Goal: Task Accomplishment & Management: Complete application form

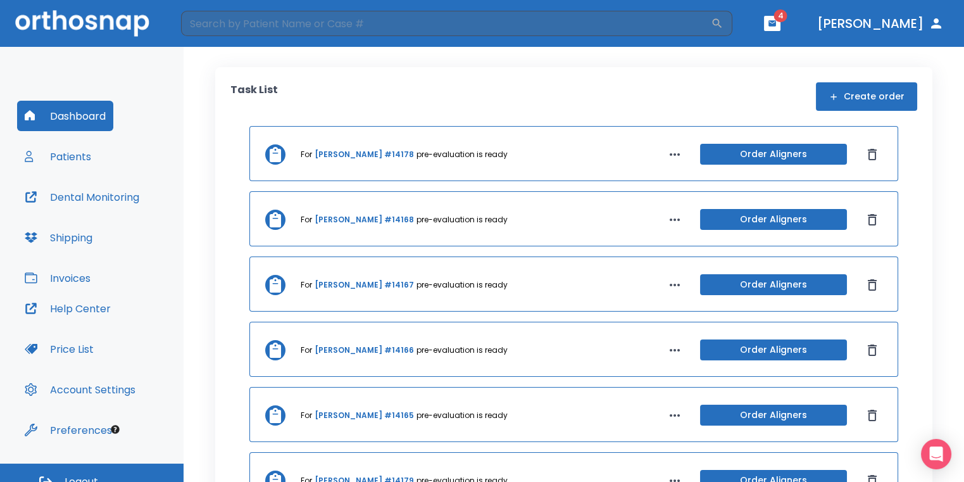
click at [108, 104] on button "Dashboard" at bounding box center [65, 116] width 96 height 30
click at [834, 101] on icon "button" at bounding box center [834, 97] width 10 height 10
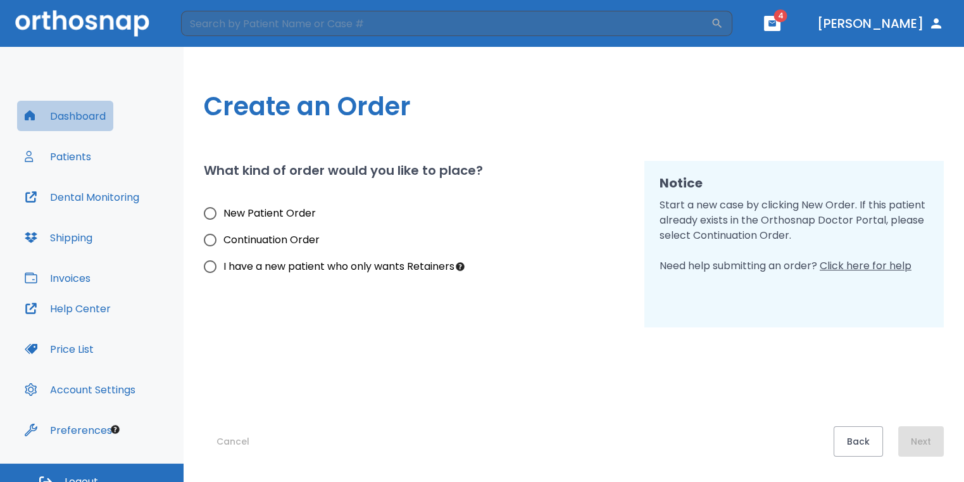
click at [69, 117] on button "Dashboard" at bounding box center [65, 116] width 96 height 30
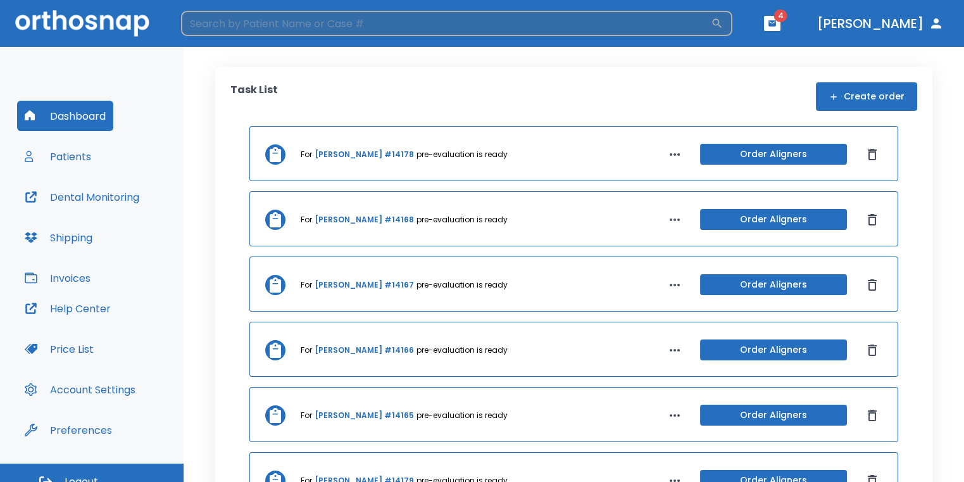
click at [251, 26] on input "search" at bounding box center [446, 23] width 530 height 25
type input "[PERSON_NAME]"
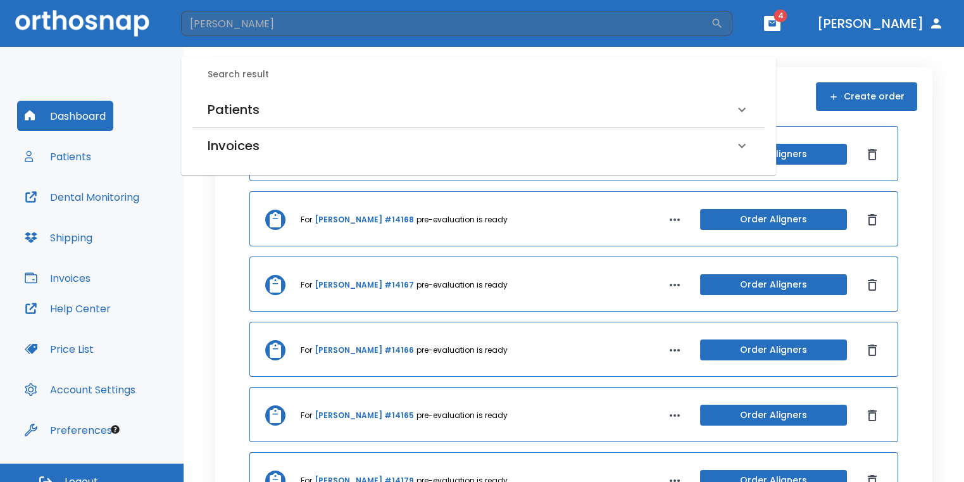
click at [293, 103] on div "Patients" at bounding box center [471, 109] width 527 height 20
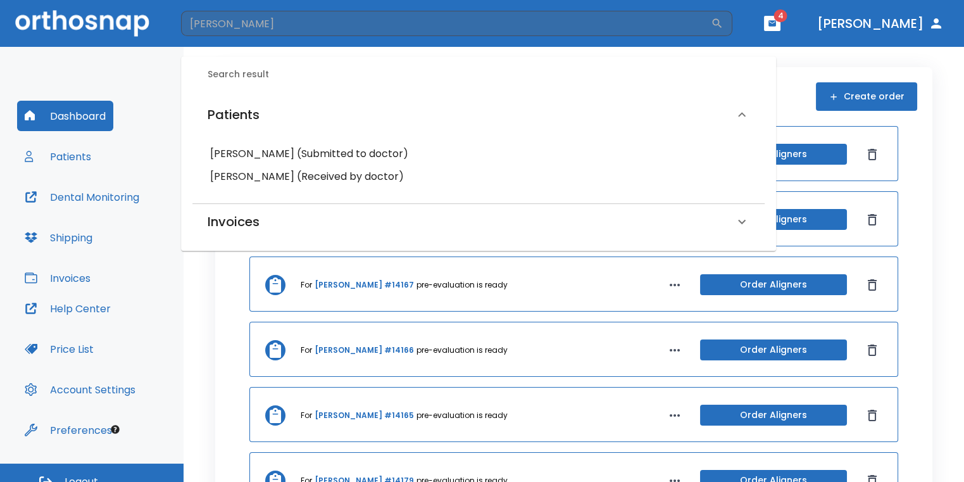
click at [331, 149] on h6 "[PERSON_NAME] (Submitted to doctor)" at bounding box center [478, 154] width 537 height 18
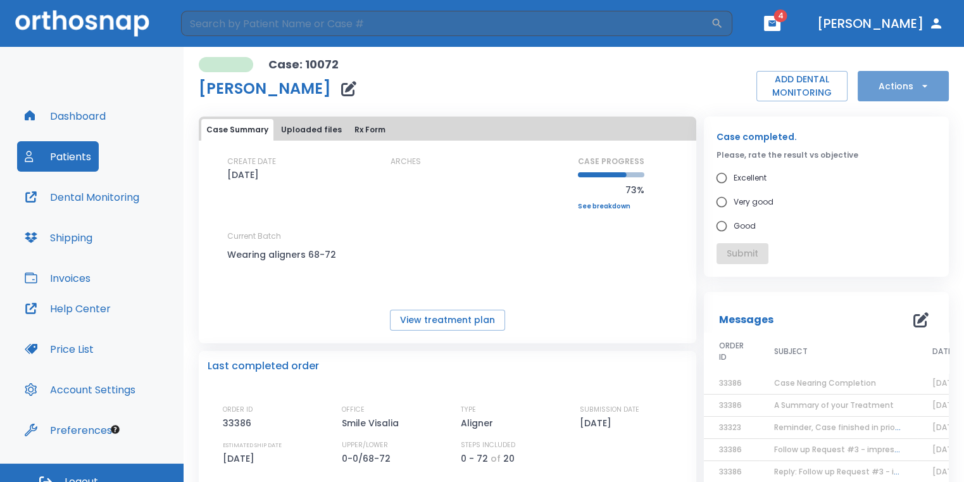
click at [921, 78] on button "Actions" at bounding box center [903, 86] width 91 height 30
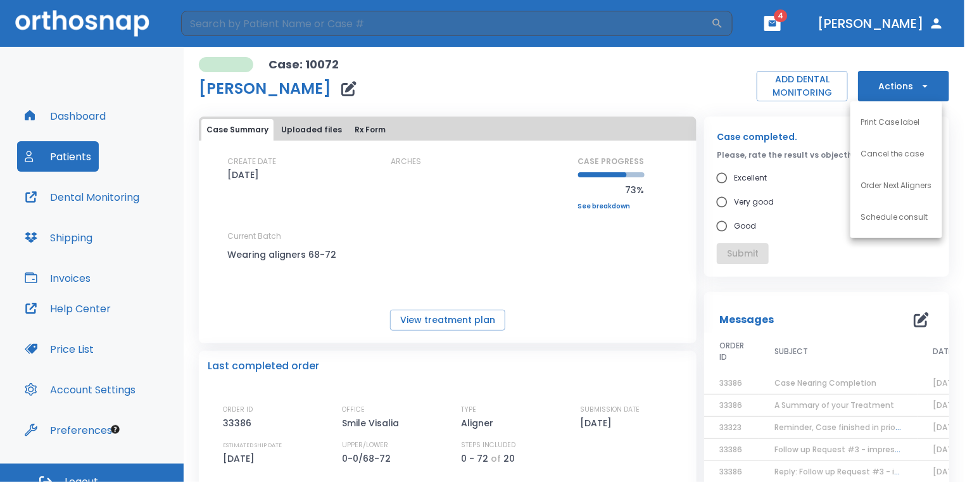
click at [921, 186] on p "Order Next Aligners" at bounding box center [896, 185] width 72 height 11
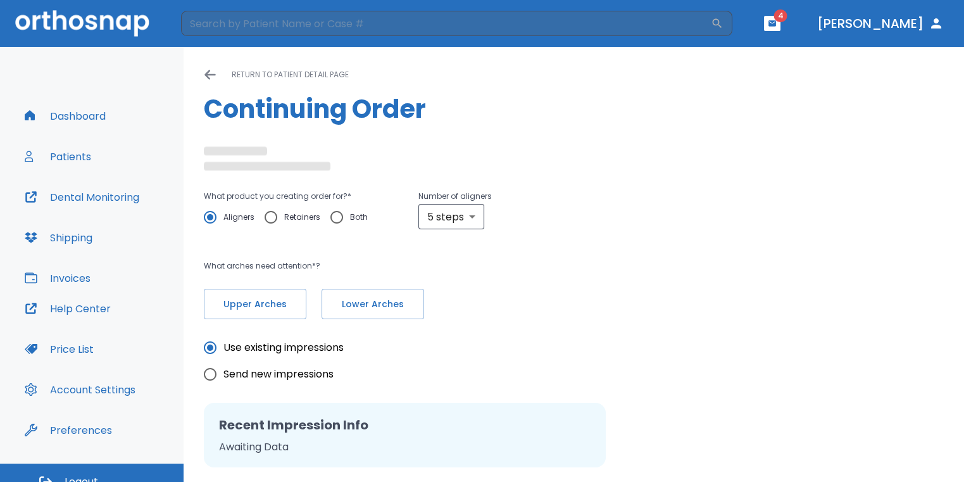
radio input "false"
radio input "true"
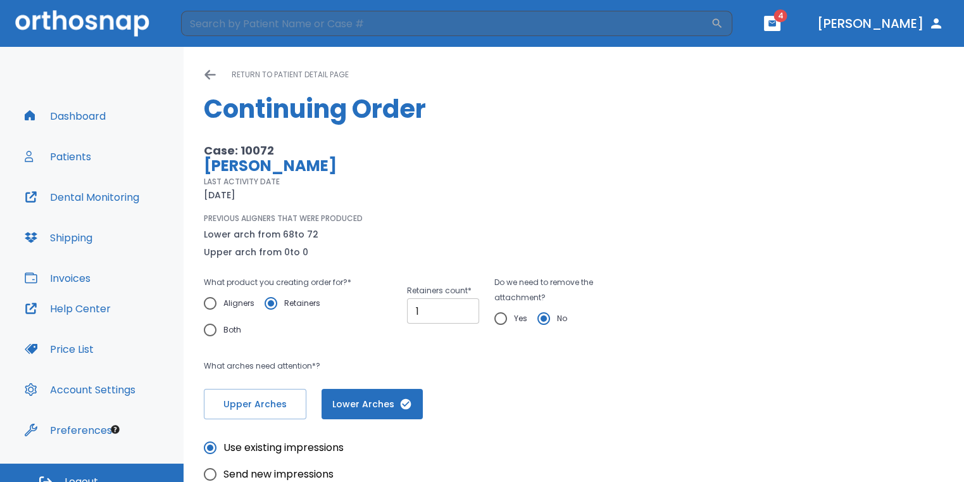
type input "1"
click at [460, 305] on input "1" at bounding box center [443, 310] width 72 height 25
click at [499, 318] on input "Yes" at bounding box center [501, 318] width 27 height 27
radio input "true"
type input "0"
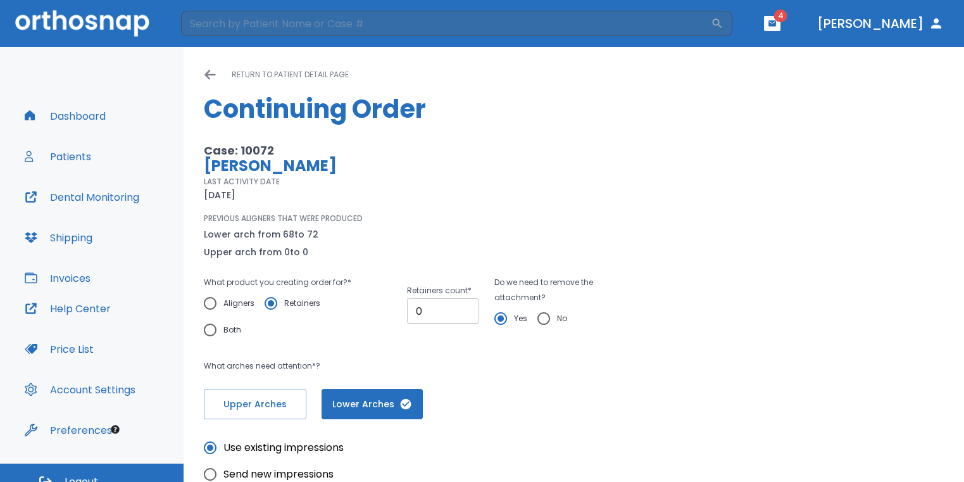
click at [463, 315] on input "0" at bounding box center [443, 310] width 72 height 25
click at [214, 307] on input "Aligners" at bounding box center [210, 303] width 27 height 27
radio input "true"
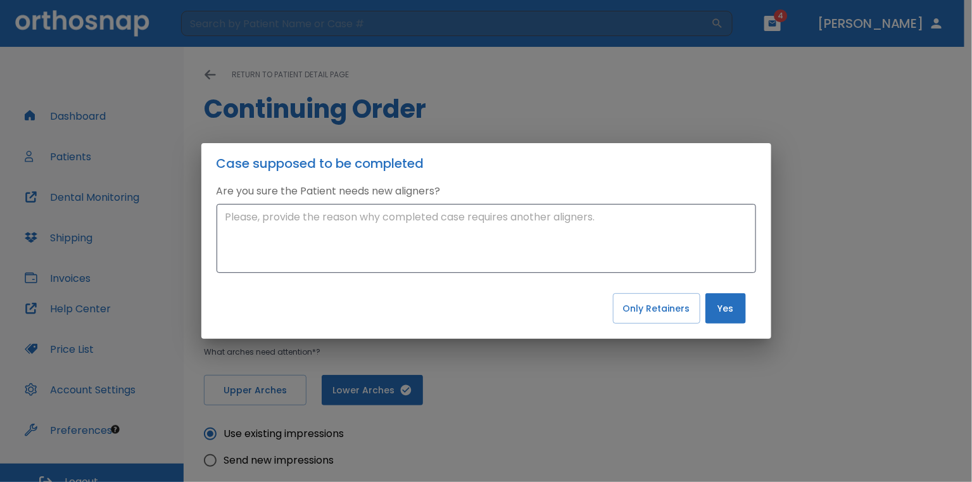
click at [706, 308] on button "Yes" at bounding box center [725, 308] width 41 height 30
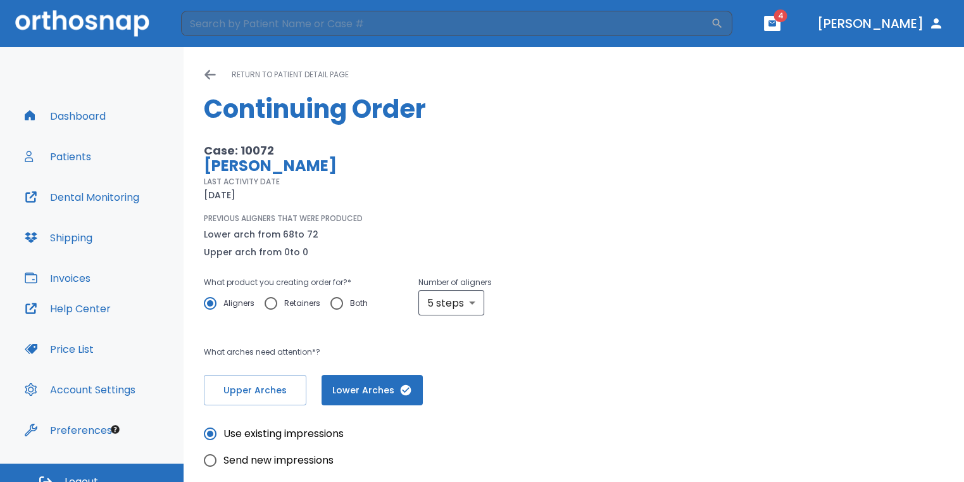
scroll to position [127, 0]
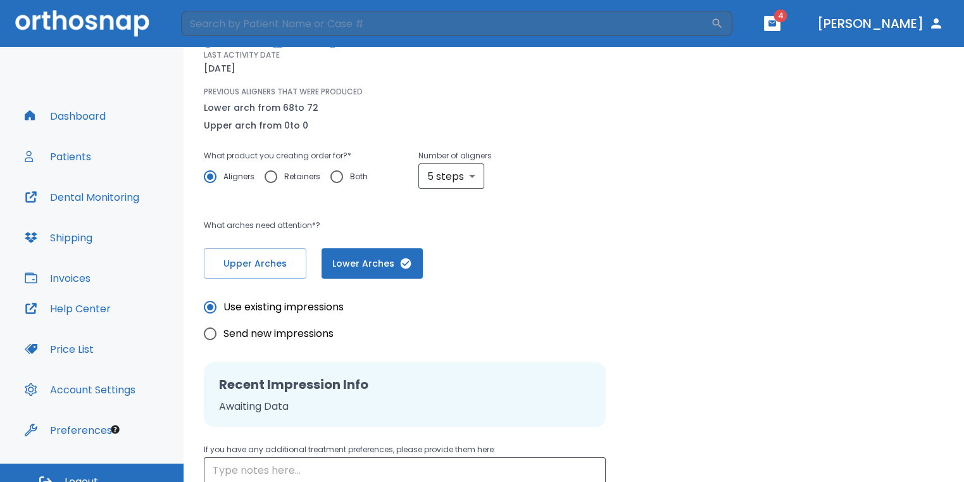
click at [217, 337] on input "Send new impressions" at bounding box center [210, 333] width 27 height 27
radio input "true"
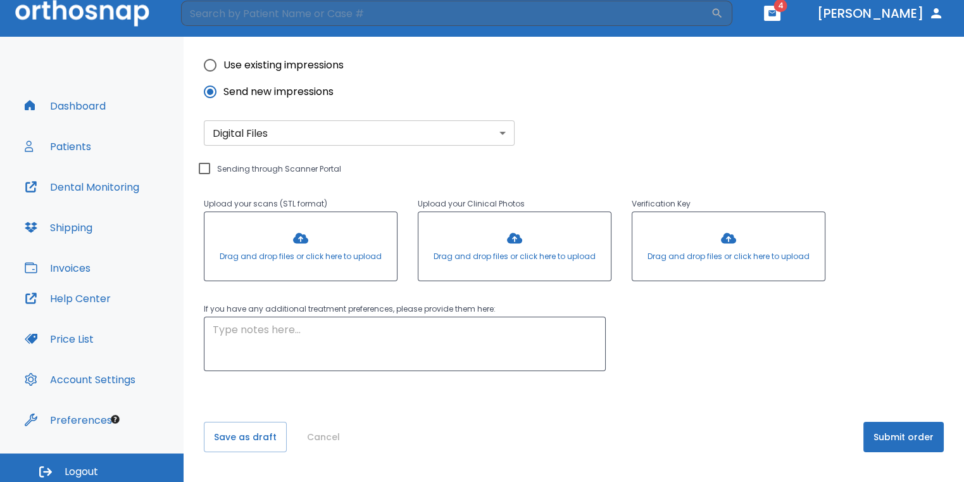
scroll to position [15, 0]
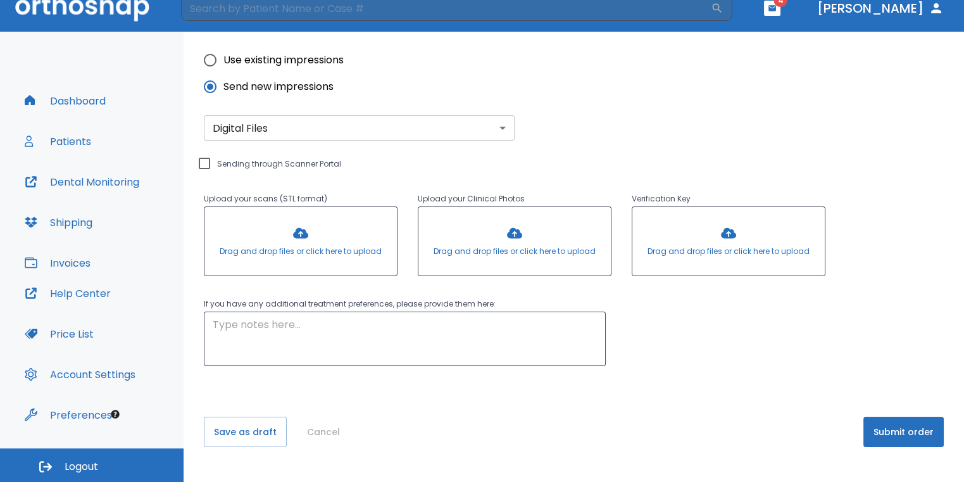
click at [914, 432] on button "Submit order" at bounding box center [904, 432] width 80 height 30
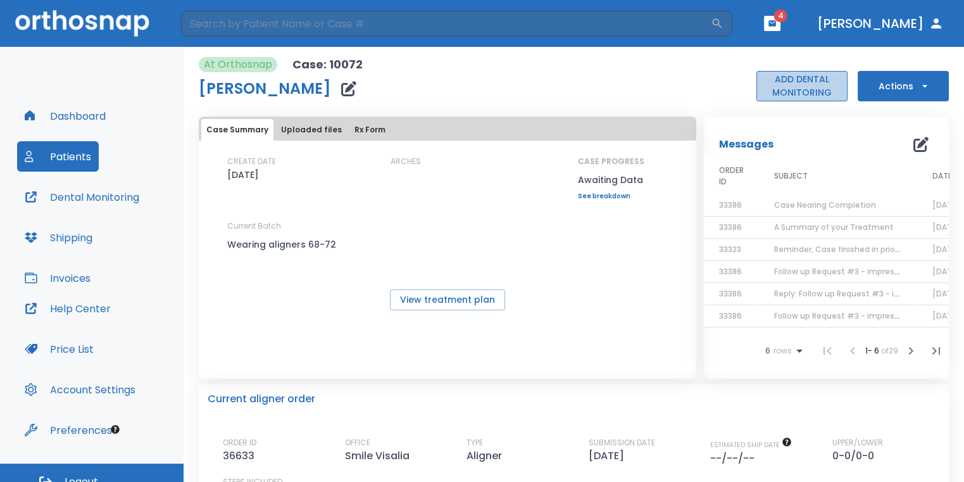
click at [810, 95] on button "ADD DENTAL MONITORING" at bounding box center [802, 86] width 91 height 30
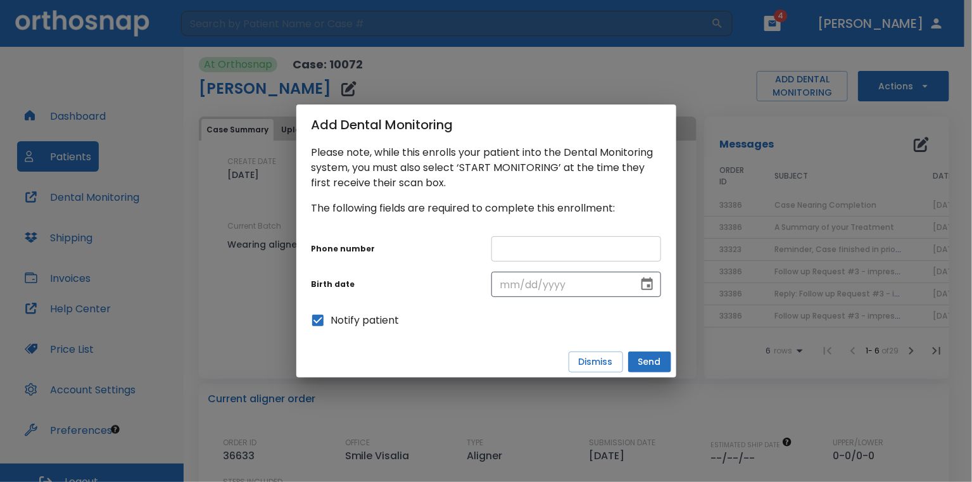
click at [543, 239] on input "text" at bounding box center [576, 248] width 170 height 25
type input "5"
click at [513, 250] on input "text" at bounding box center [576, 248] width 170 height 25
drag, startPoint x: 513, startPoint y: 250, endPoint x: 467, endPoint y: 239, distance: 47.0
click at [467, 239] on div "Phone number" at bounding box center [391, 244] width 180 height 22
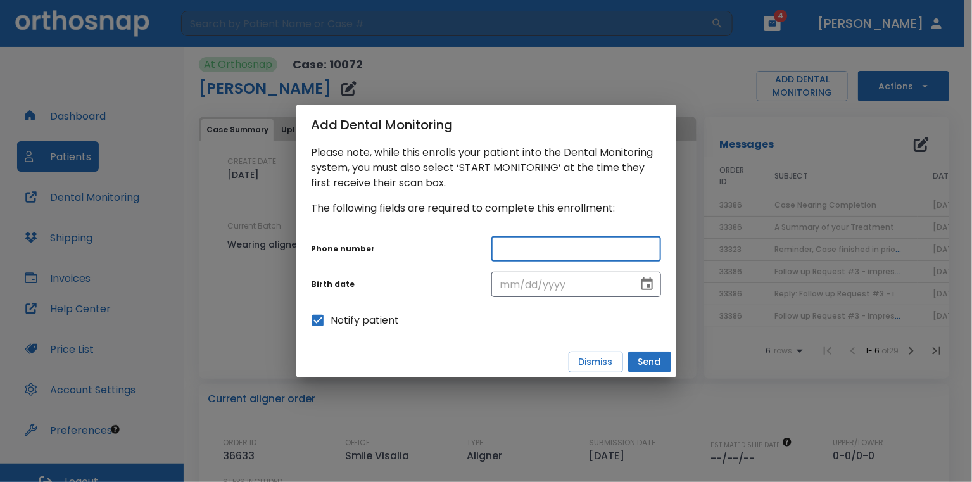
paste input "[PHONE_NUMBER]"
type input "[PHONE_NUMBER]"
click at [528, 291] on input "tel" at bounding box center [560, 284] width 138 height 25
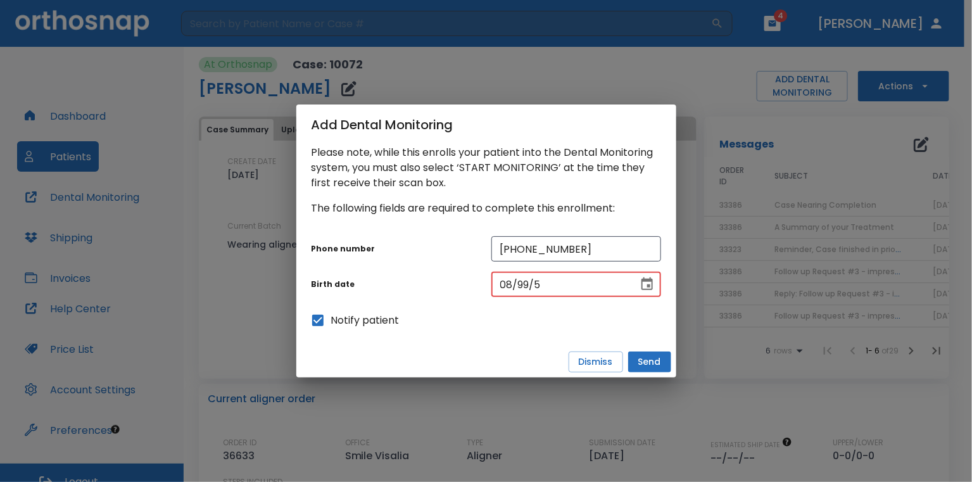
click at [526, 287] on input "08/99/5" at bounding box center [560, 284] width 138 height 25
click at [589, 289] on input "08/09/5" at bounding box center [560, 284] width 138 height 25
click at [589, 289] on input "08/09/" at bounding box center [560, 284] width 138 height 25
type input "[DATE]"
click at [669, 363] on button "Send" at bounding box center [649, 361] width 43 height 21
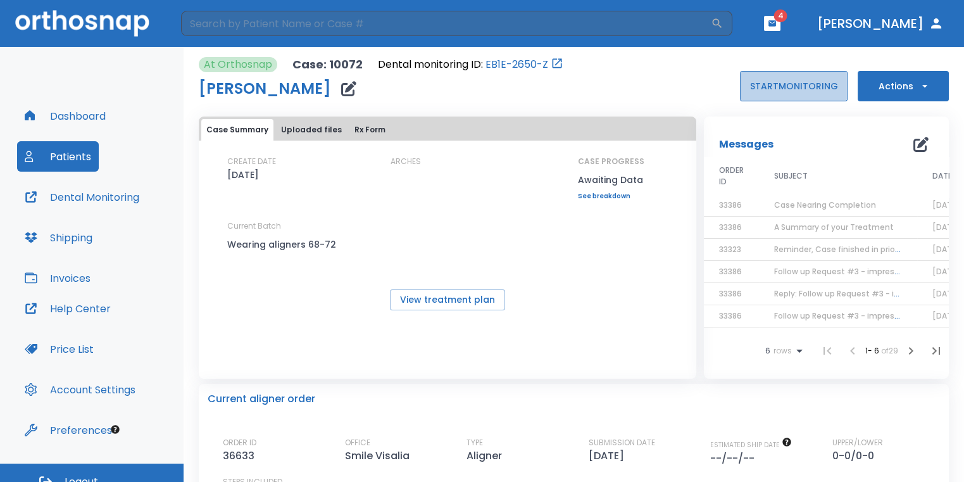
click at [786, 95] on button "START MONITORING" at bounding box center [794, 86] width 108 height 30
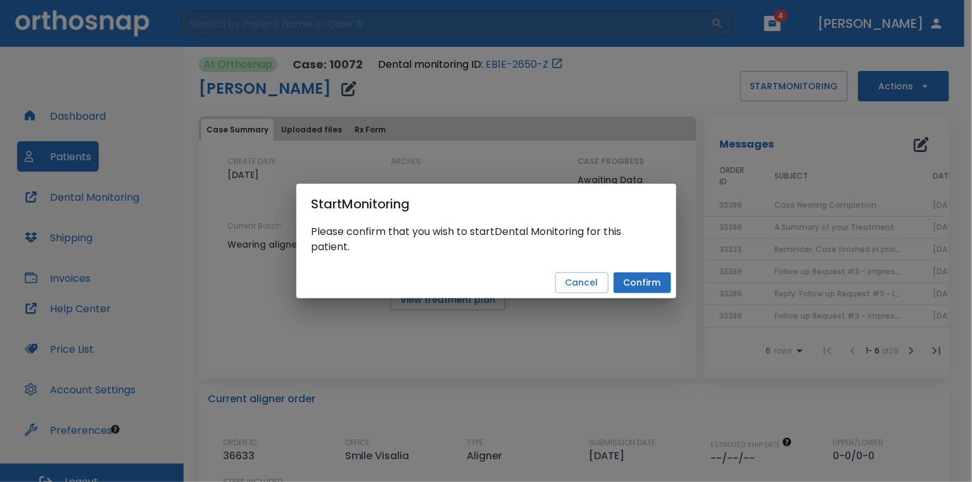
click at [630, 286] on button "Confirm" at bounding box center [643, 282] width 58 height 21
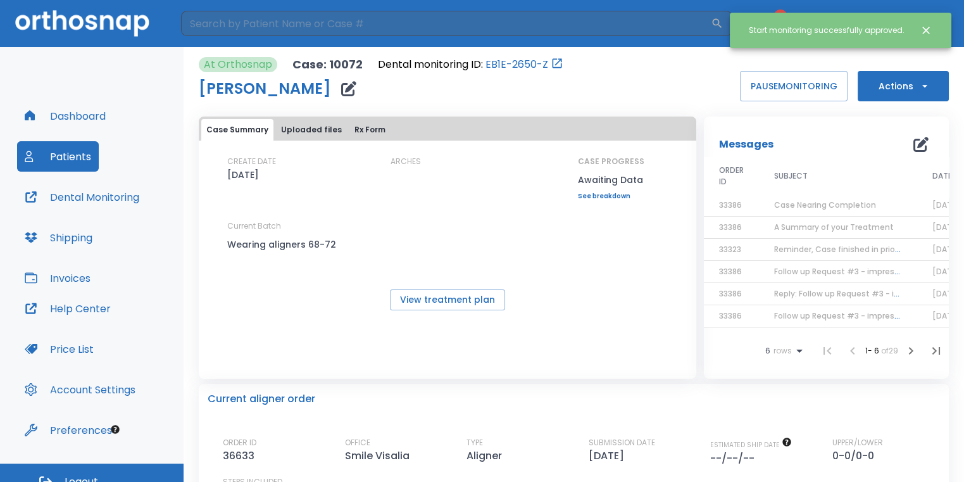
click at [355, 87] on icon "button" at bounding box center [348, 88] width 15 height 15
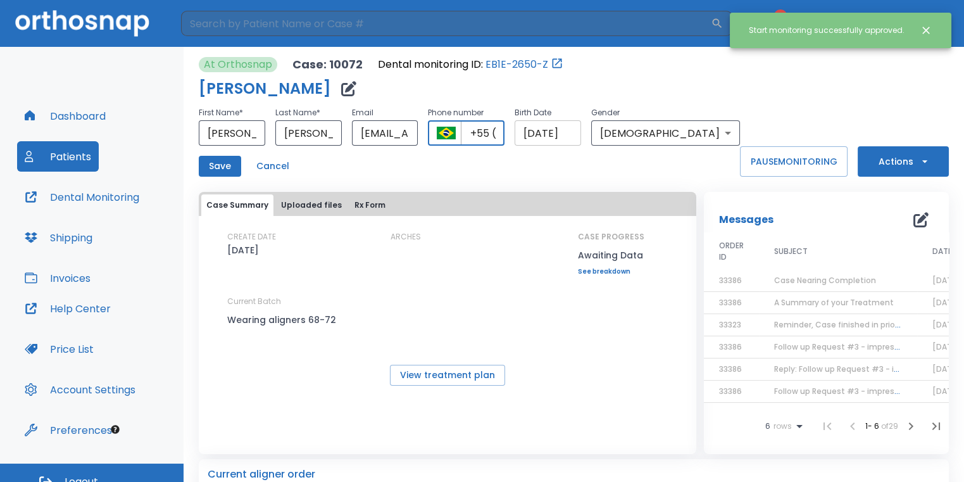
scroll to position [0, 27]
drag, startPoint x: 517, startPoint y: 132, endPoint x: 609, endPoint y: 123, distance: 92.2
click at [609, 123] on div "First Name * [PERSON_NAME] ​ Last Name * [PERSON_NAME] ​ Email [EMAIL_ADDRESS][…" at bounding box center [469, 125] width 541 height 41
drag, startPoint x: 566, startPoint y: 130, endPoint x: 446, endPoint y: 158, distance: 122.9
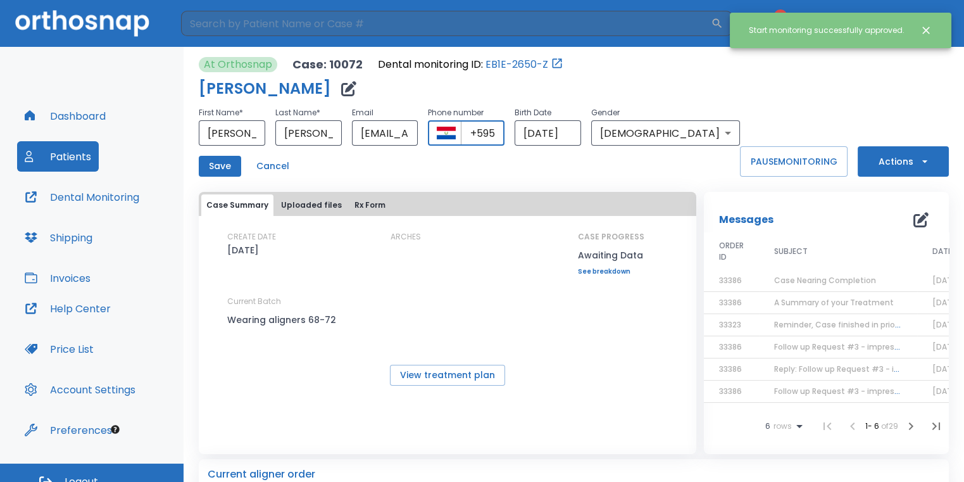
click at [448, 162] on div "First Name * [PERSON_NAME] ​ Last Name * [PERSON_NAME] ​ Email [EMAIL_ADDRESS][…" at bounding box center [469, 141] width 541 height 72
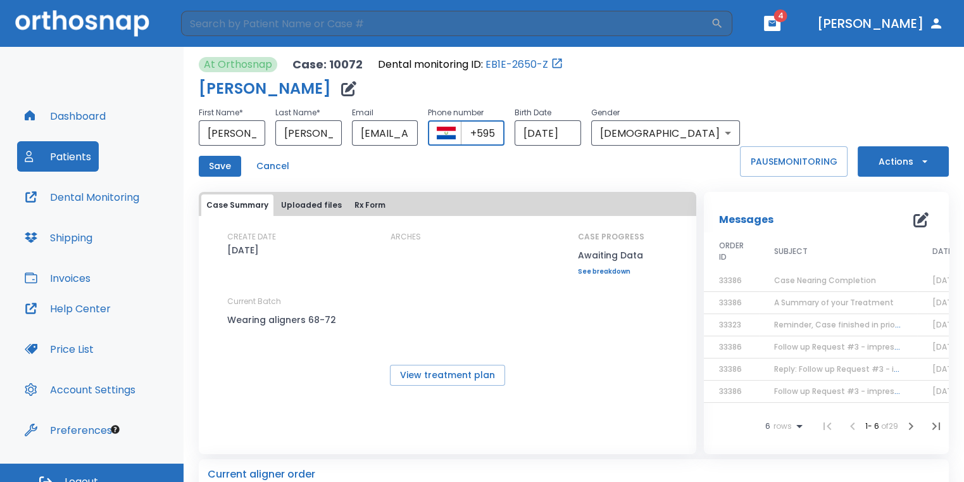
click at [505, 125] on input "+595" at bounding box center [483, 132] width 44 height 25
drag, startPoint x: 561, startPoint y: 130, endPoint x: 501, endPoint y: 134, distance: 59.7
click at [501, 134] on div "​ +595 ​" at bounding box center [466, 132] width 77 height 25
paste input "55 (97) 311440"
drag, startPoint x: 570, startPoint y: 137, endPoint x: 505, endPoint y: 136, distance: 65.9
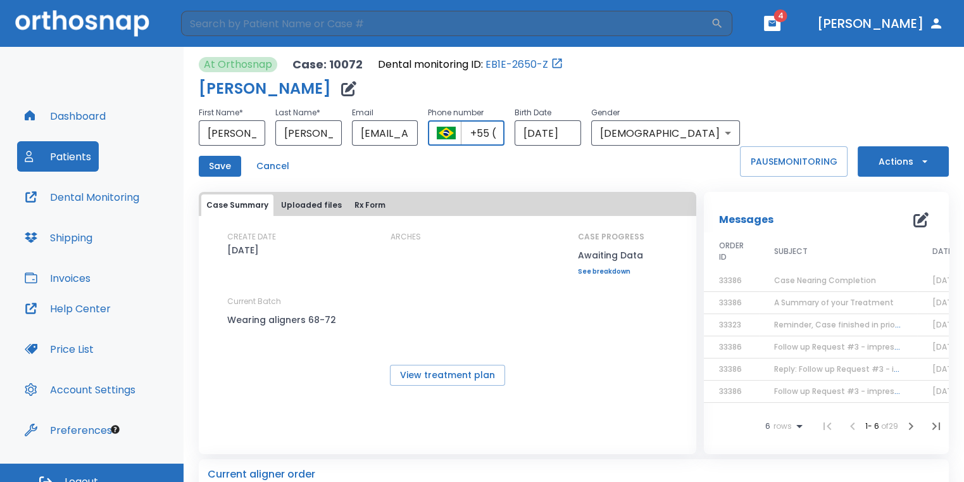
click at [505, 136] on div "​ +55 (97) 311440 ​" at bounding box center [466, 132] width 77 height 25
click at [505, 135] on input "+55 (97) 311440" at bounding box center [483, 132] width 44 height 25
click at [505, 127] on input "+55 (97) 311440" at bounding box center [483, 132] width 44 height 25
drag, startPoint x: 522, startPoint y: 131, endPoint x: 584, endPoint y: 129, distance: 62.1
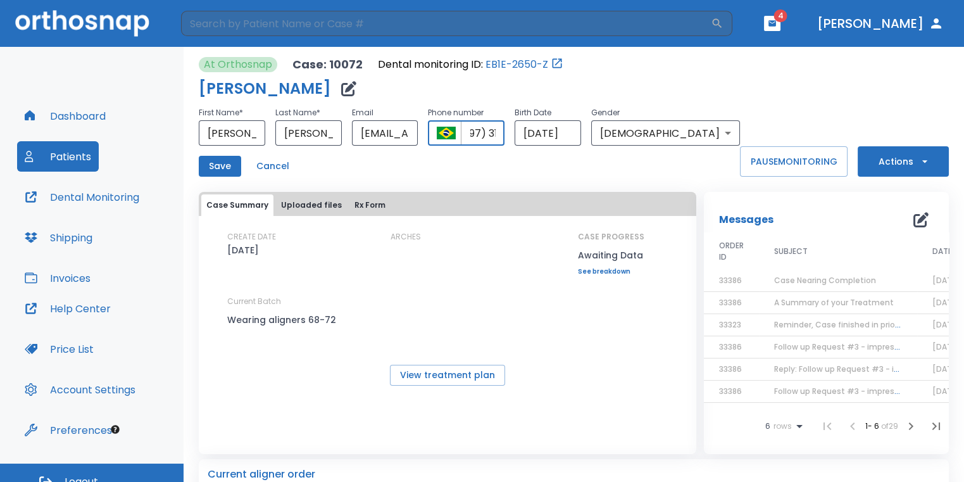
click at [584, 129] on div "First Name * [PERSON_NAME] ​ Last Name * [PERSON_NAME] ​ Email [EMAIL_ADDRESS][…" at bounding box center [469, 125] width 541 height 41
type input "[PHONE_NUMBER]"
click at [214, 164] on button "Save" at bounding box center [220, 166] width 42 height 21
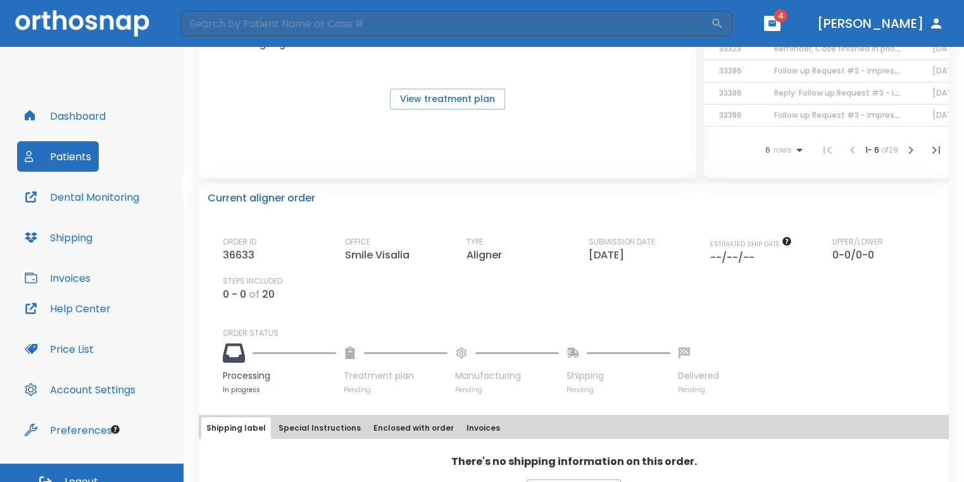
scroll to position [443, 0]
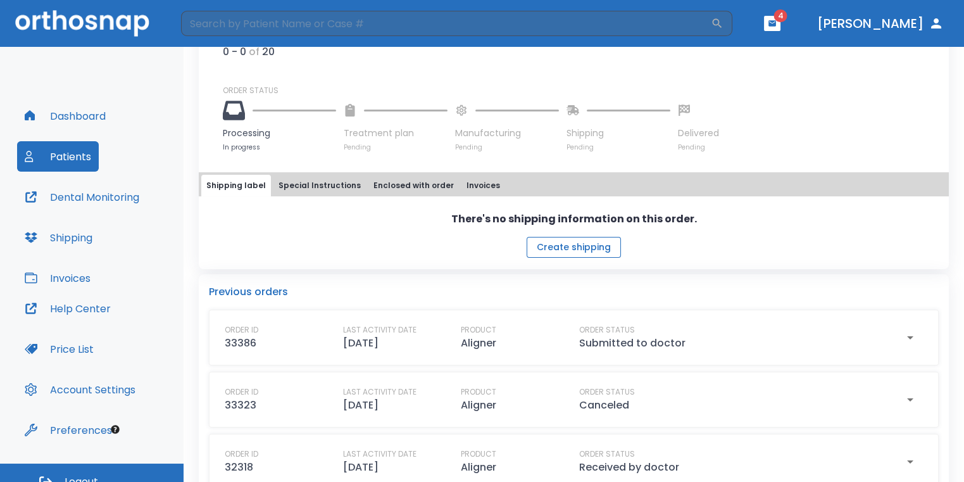
click at [543, 248] on button "Create shipping" at bounding box center [574, 247] width 94 height 21
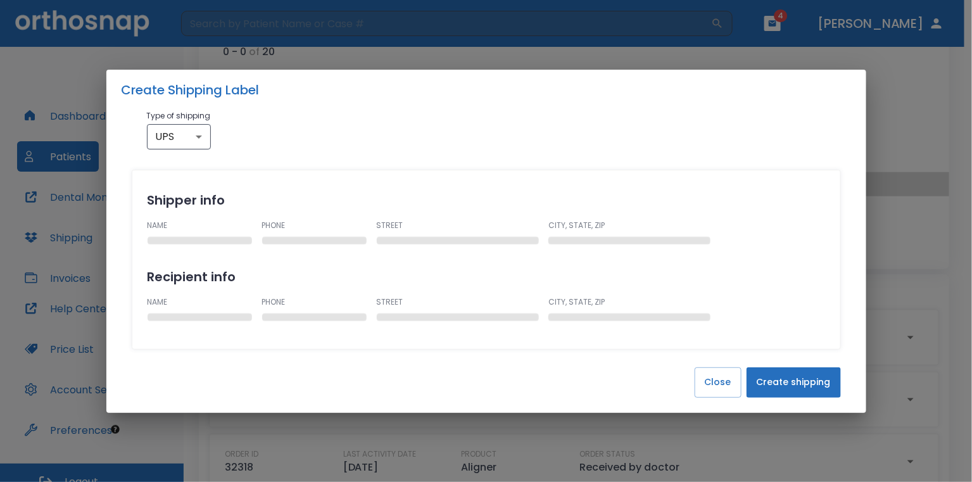
click at [772, 375] on button "Create shipping" at bounding box center [794, 382] width 94 height 30
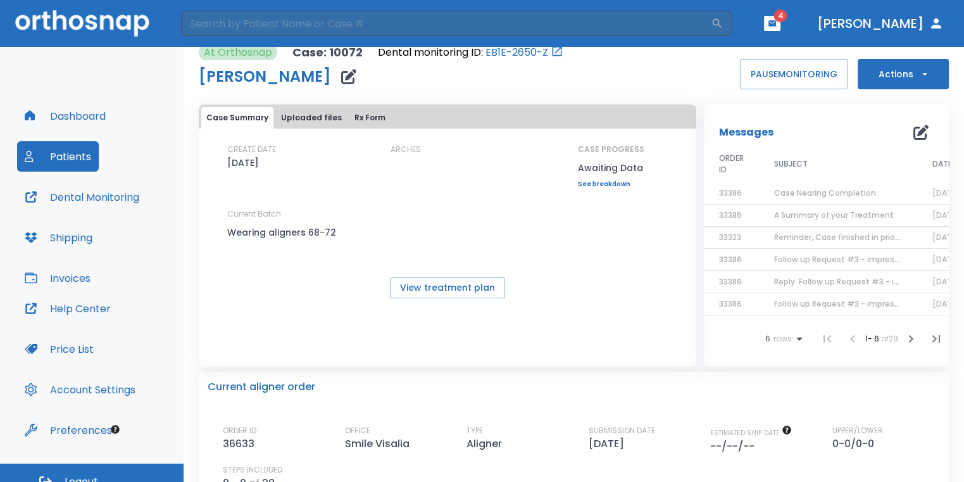
scroll to position [0, 0]
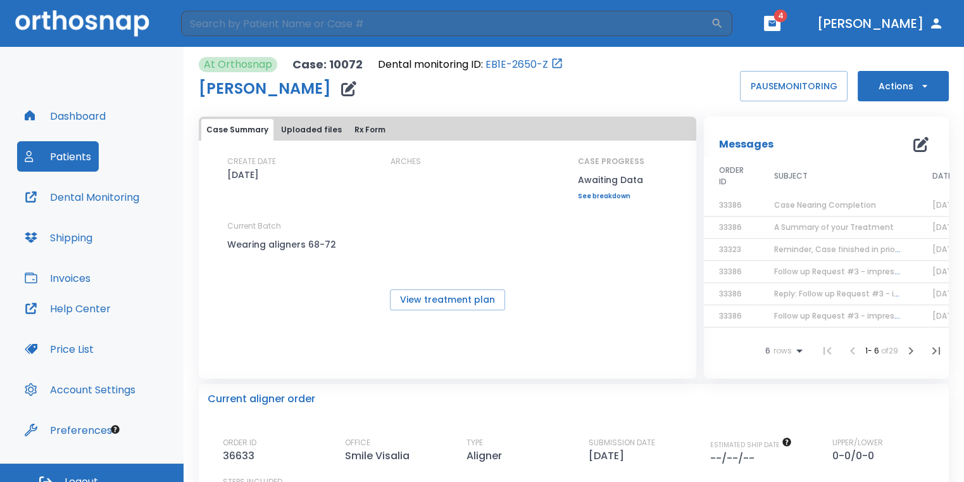
click at [77, 110] on button "Dashboard" at bounding box center [65, 116] width 96 height 30
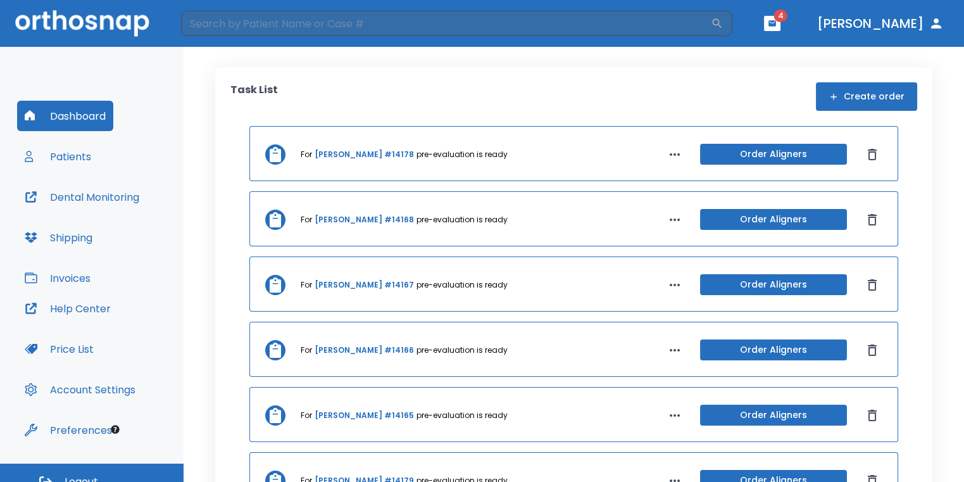
click at [827, 87] on button "Create order" at bounding box center [866, 96] width 101 height 28
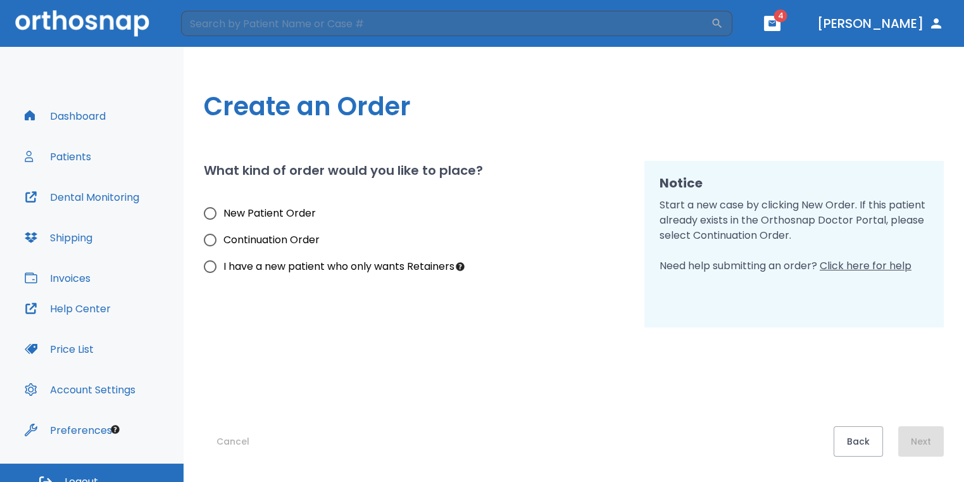
click at [290, 206] on span "New Patient Order" at bounding box center [270, 213] width 92 height 15
click at [224, 205] on input "New Patient Order" at bounding box center [210, 213] width 27 height 27
radio input "true"
click at [918, 434] on button "Next" at bounding box center [921, 441] width 46 height 30
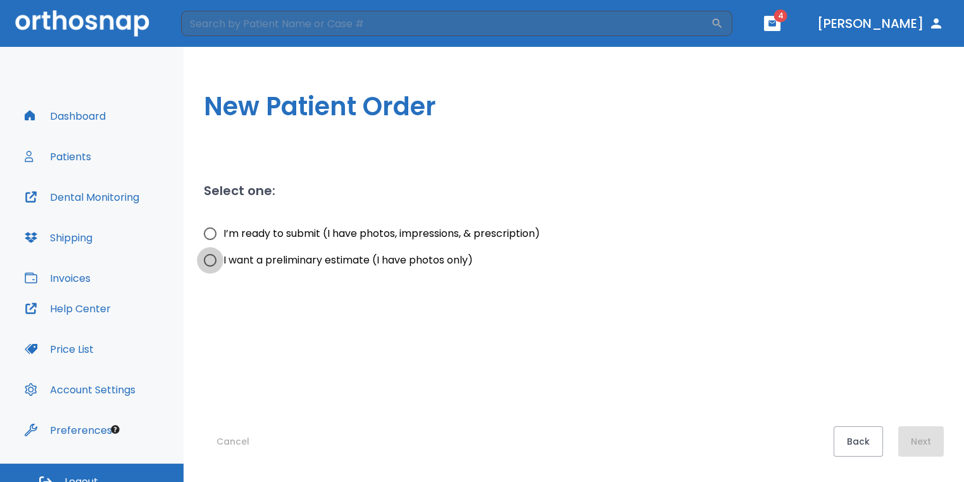
click at [207, 261] on input "I want a preliminary estimate (I have photos only)" at bounding box center [210, 260] width 27 height 27
radio input "true"
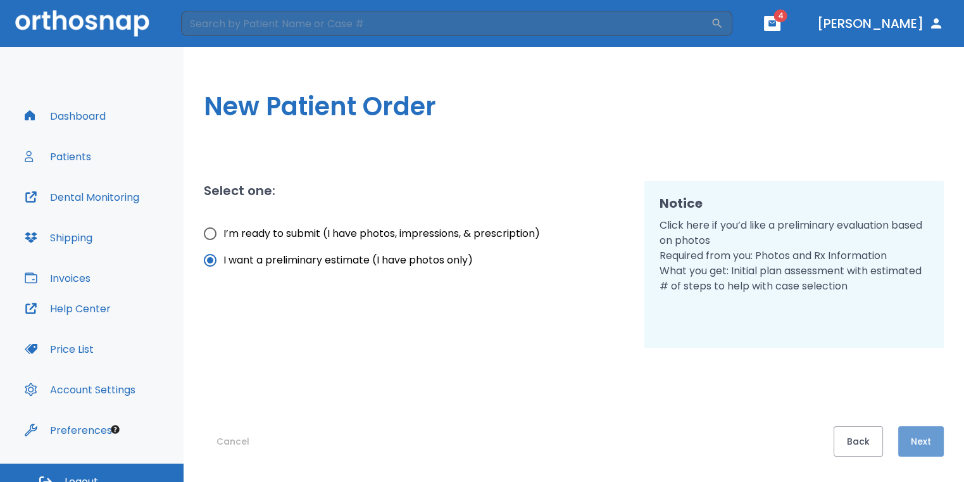
click at [901, 436] on button "Next" at bounding box center [921, 441] width 46 height 30
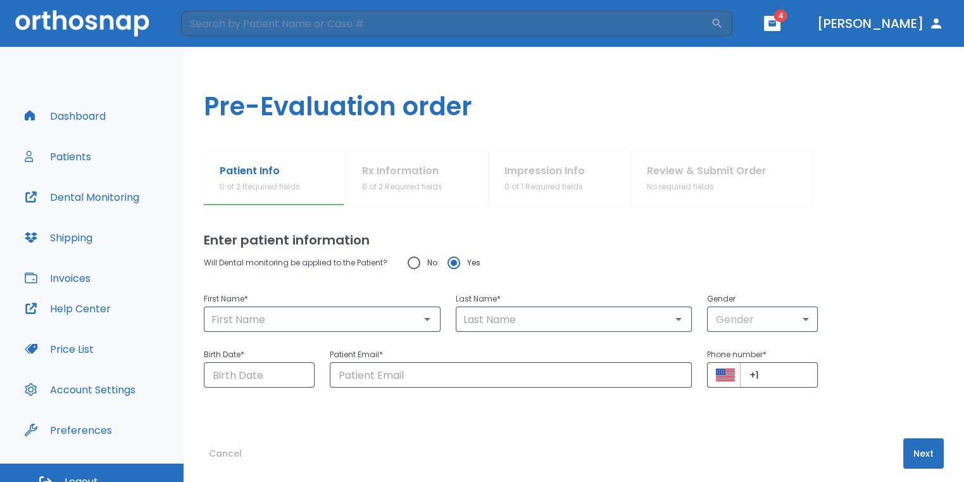
click at [417, 263] on input "No" at bounding box center [414, 262] width 27 height 27
radio input "true"
click at [415, 320] on div "​" at bounding box center [322, 318] width 237 height 25
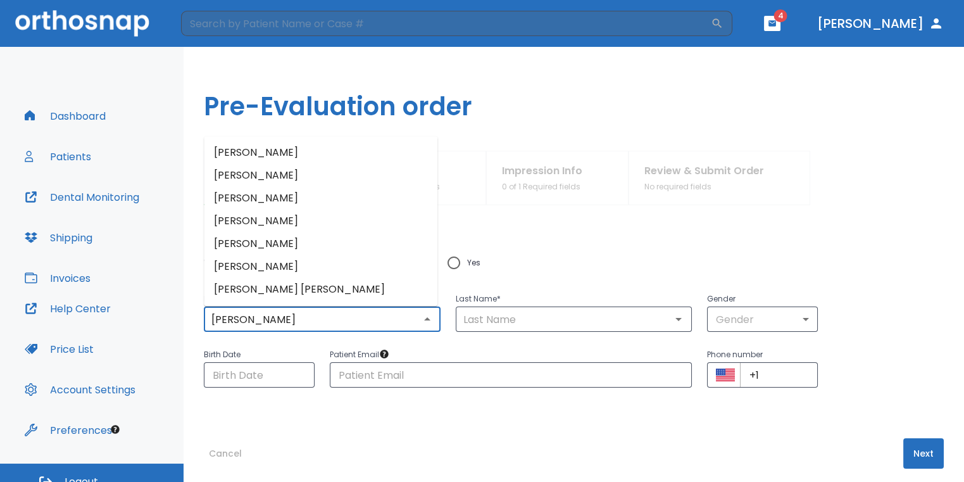
type input "[PERSON_NAME]"
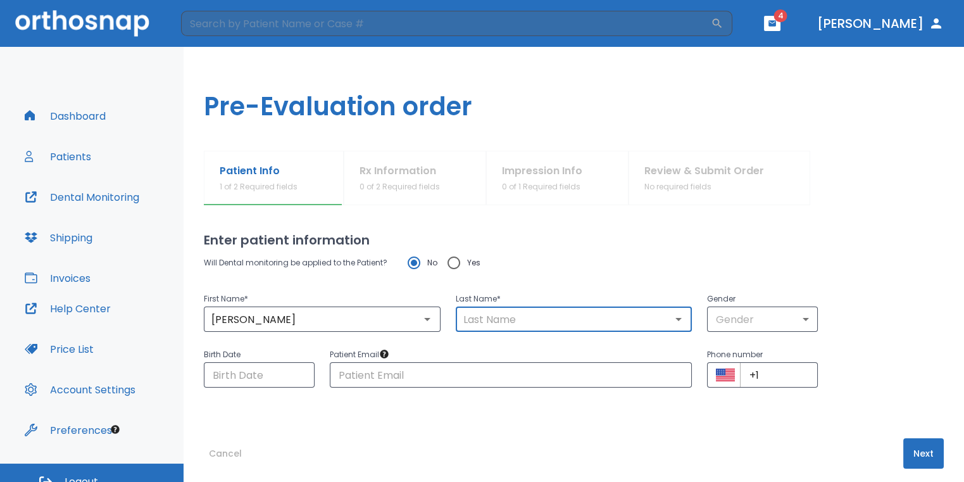
click at [514, 313] on input "text" at bounding box center [574, 319] width 229 height 18
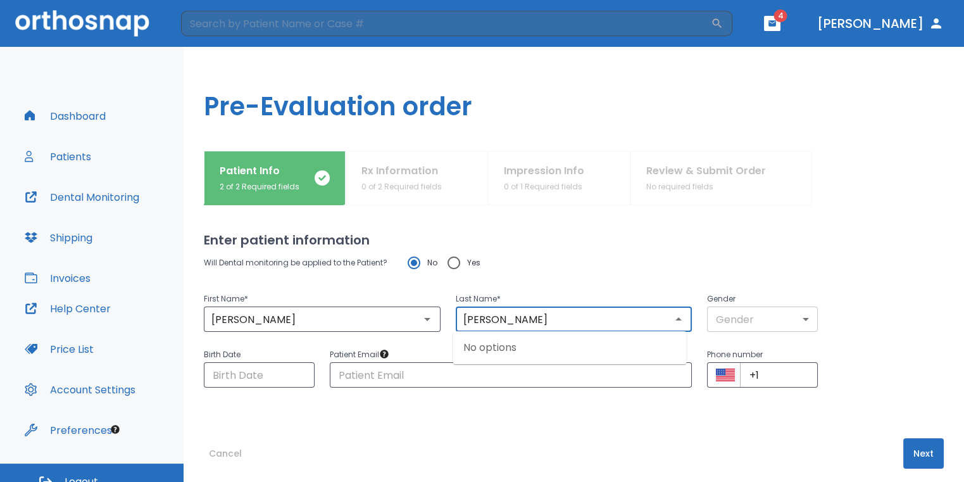
type input "[PERSON_NAME]"
click at [764, 313] on body "​ 4 [PERSON_NAME] Dashboard Patients Dental Monitoring Shipping Invoices Help C…" at bounding box center [486, 241] width 972 height 482
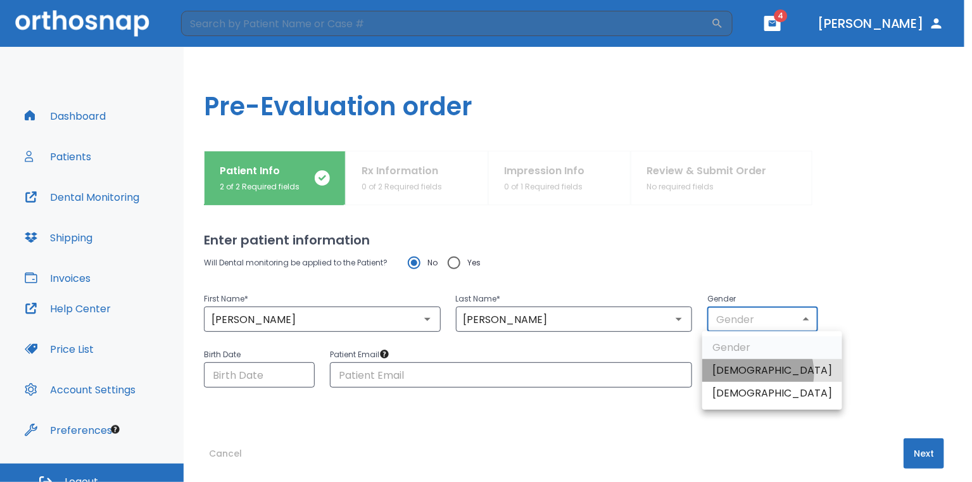
click at [754, 373] on li "[DEMOGRAPHIC_DATA]" at bounding box center [772, 370] width 140 height 23
type input "1"
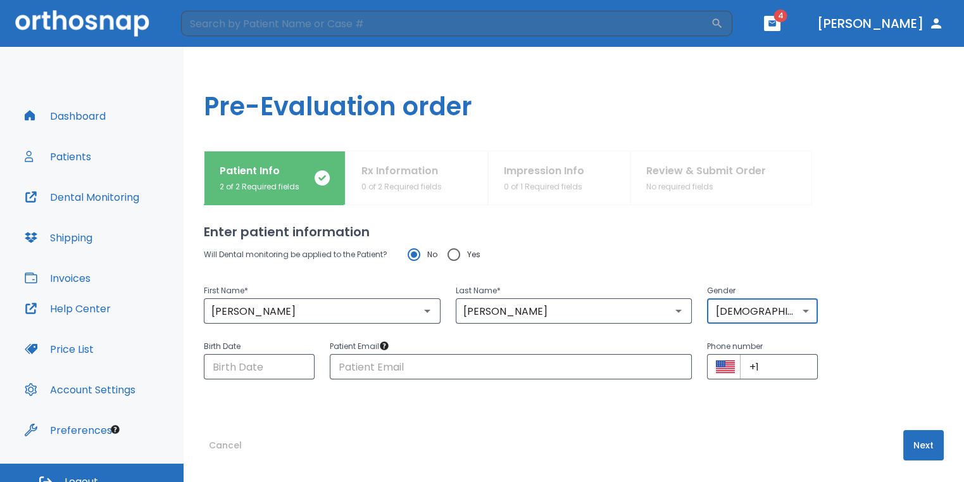
scroll to position [11, 0]
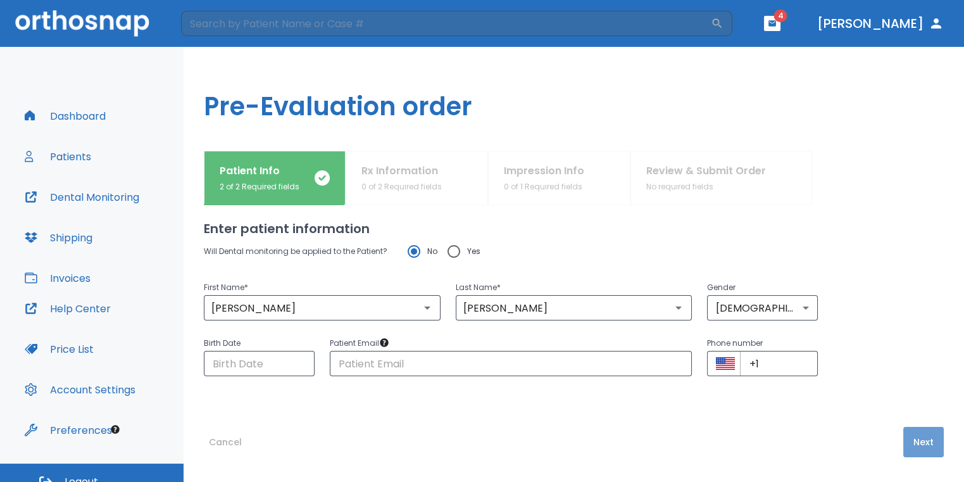
click at [907, 438] on button "Next" at bounding box center [924, 442] width 41 height 30
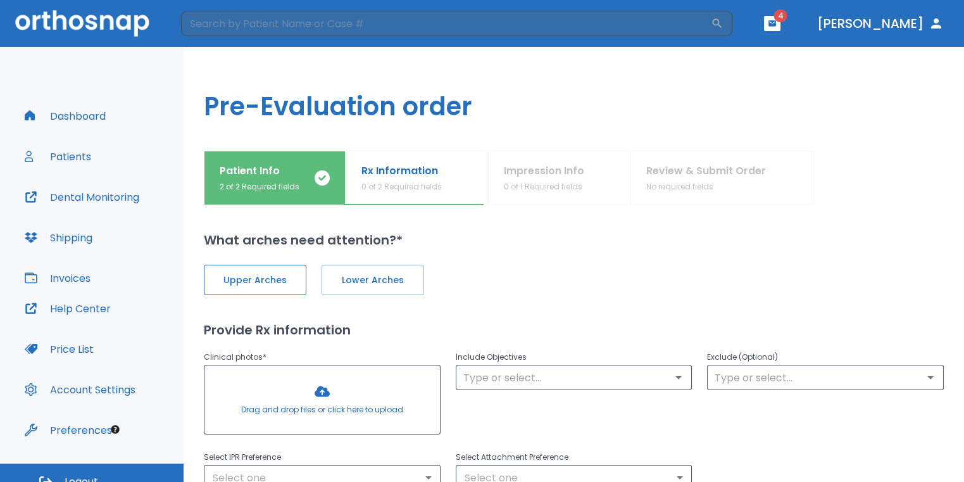
click at [292, 275] on span "Upper Arches" at bounding box center [255, 280] width 76 height 13
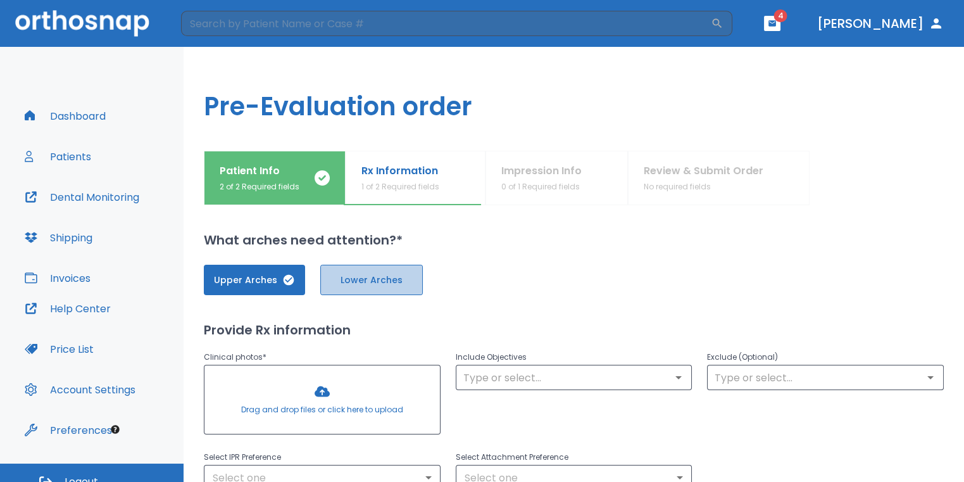
click at [365, 278] on span "Lower Arches" at bounding box center [372, 280] width 76 height 13
click at [350, 396] on div at bounding box center [323, 399] width 236 height 68
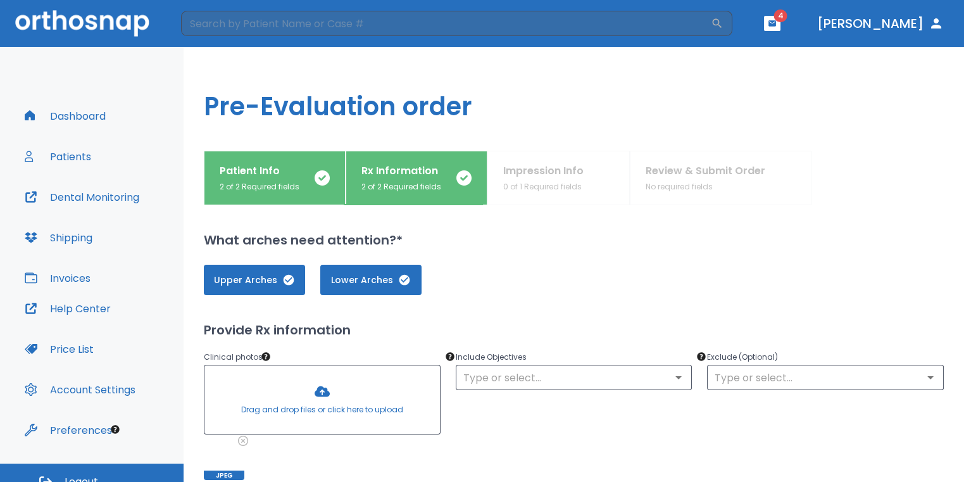
click at [321, 397] on div at bounding box center [323, 399] width 236 height 68
click at [320, 407] on div at bounding box center [323, 399] width 236 height 68
click at [322, 403] on div at bounding box center [323, 399] width 236 height 68
click at [358, 383] on div at bounding box center [323, 399] width 236 height 68
click at [342, 382] on div at bounding box center [323, 399] width 236 height 68
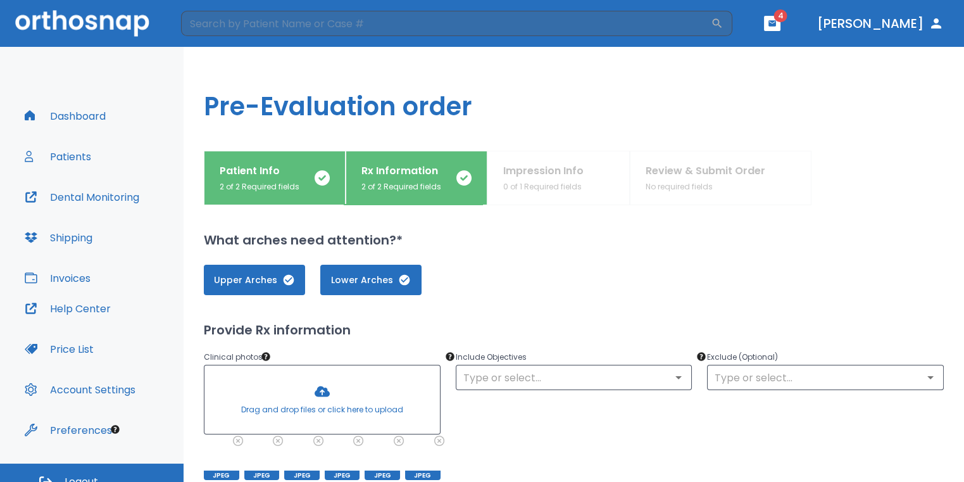
click at [305, 377] on div at bounding box center [323, 399] width 236 height 68
click at [339, 381] on div at bounding box center [323, 399] width 236 height 68
click at [325, 426] on div at bounding box center [323, 399] width 236 height 68
click at [343, 369] on div at bounding box center [323, 399] width 236 height 68
click at [406, 363] on p "Clinical photos *" at bounding box center [322, 357] width 237 height 15
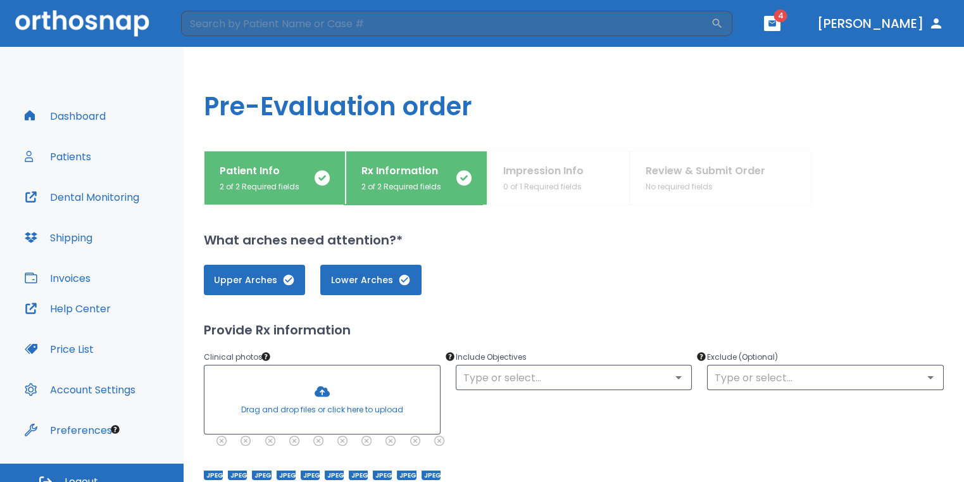
click at [334, 382] on div at bounding box center [323, 399] width 236 height 68
click at [513, 367] on div "​" at bounding box center [574, 377] width 237 height 25
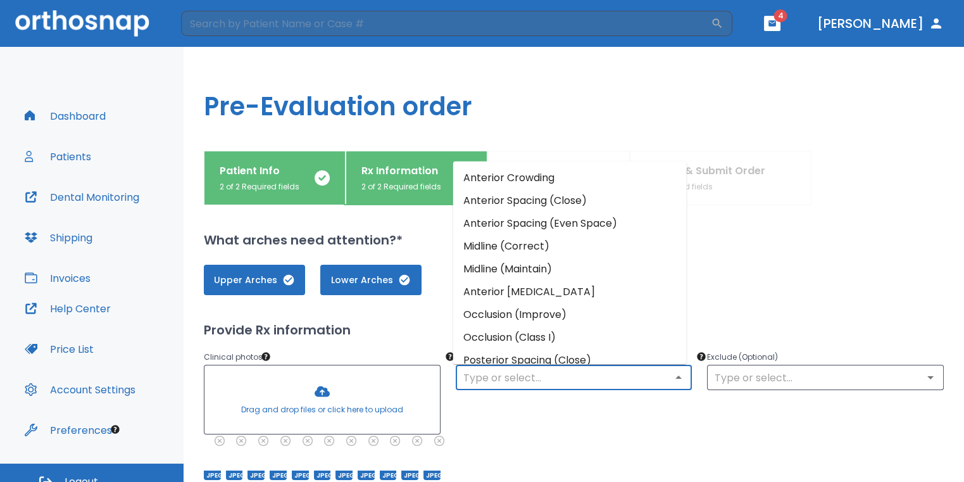
click at [533, 370] on input "text" at bounding box center [574, 378] width 229 height 18
click at [539, 184] on li "Anterior Crowding" at bounding box center [570, 177] width 234 height 23
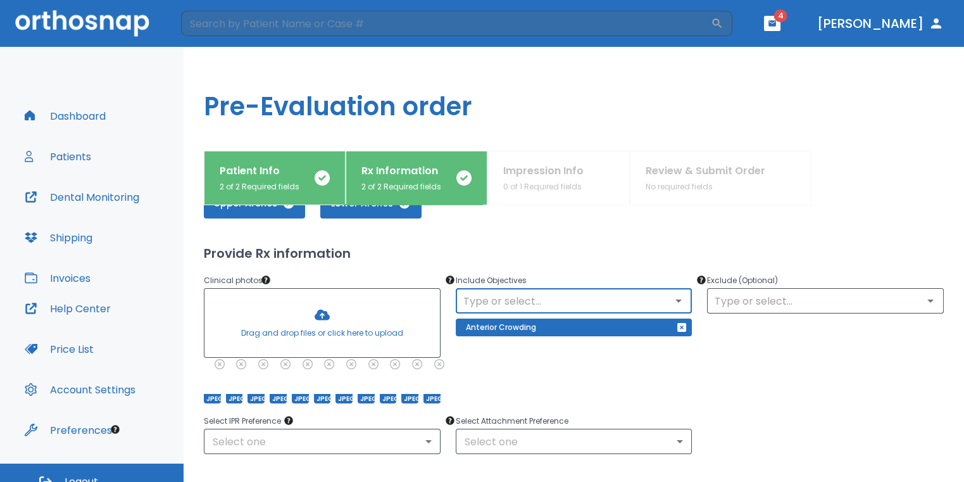
scroll to position [190, 0]
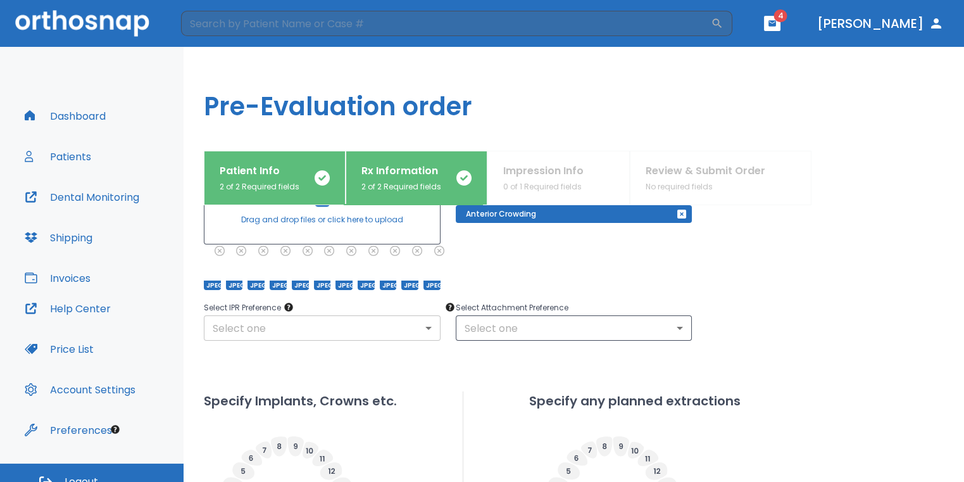
click at [375, 336] on body "​ 4 [PERSON_NAME] Dashboard Patients Dental Monitoring Shipping Invoices Help C…" at bounding box center [482, 241] width 964 height 482
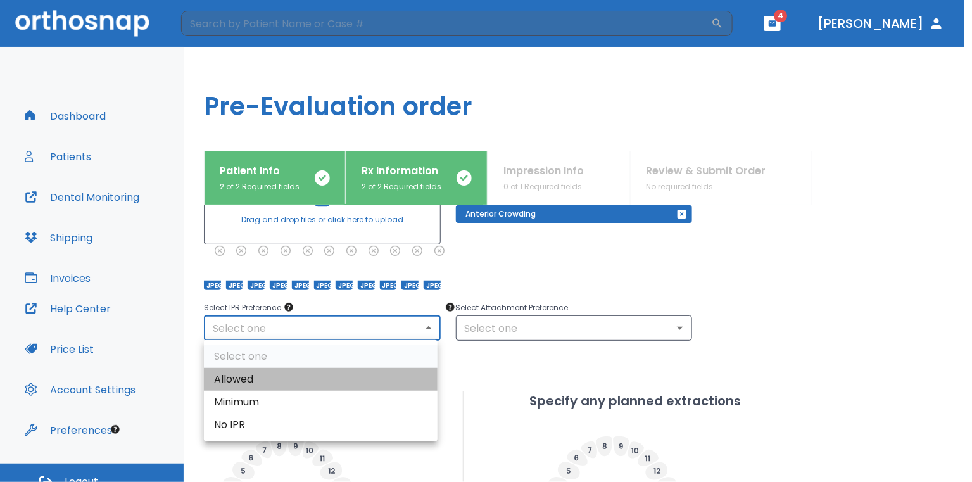
click at [361, 375] on li "Allowed" at bounding box center [321, 379] width 234 height 23
type input "1"
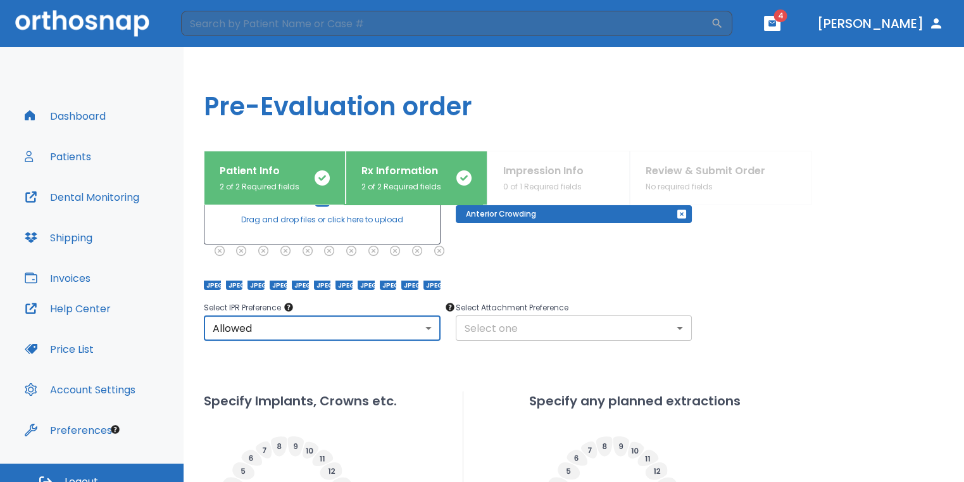
click at [486, 329] on body "​ 4 [PERSON_NAME] Dashboard Patients Dental Monitoring Shipping Invoices Help C…" at bounding box center [482, 241] width 964 height 482
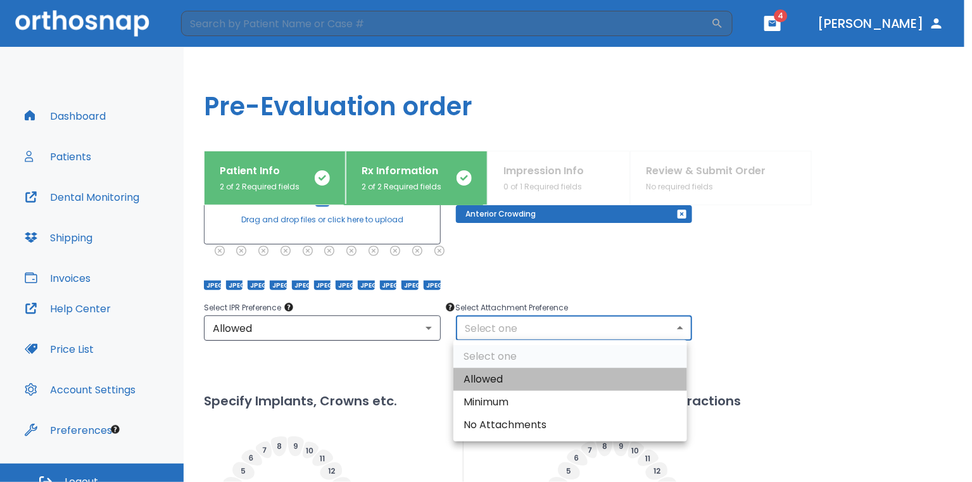
click at [491, 380] on li "Allowed" at bounding box center [570, 379] width 234 height 23
type input "1"
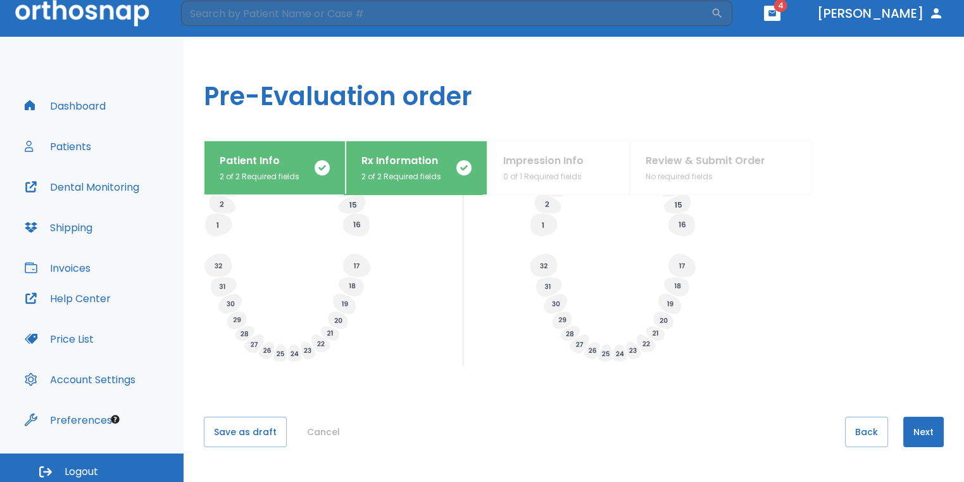
scroll to position [15, 0]
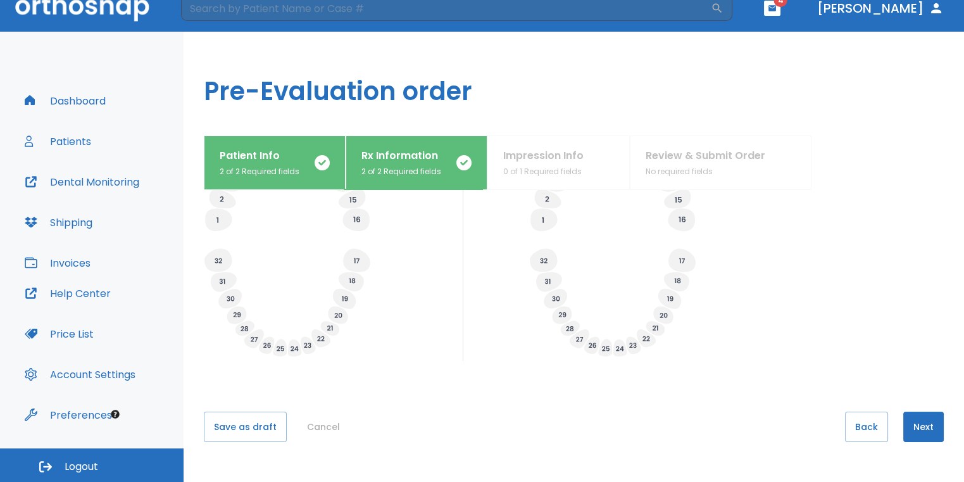
click at [904, 415] on button "Next" at bounding box center [924, 427] width 41 height 30
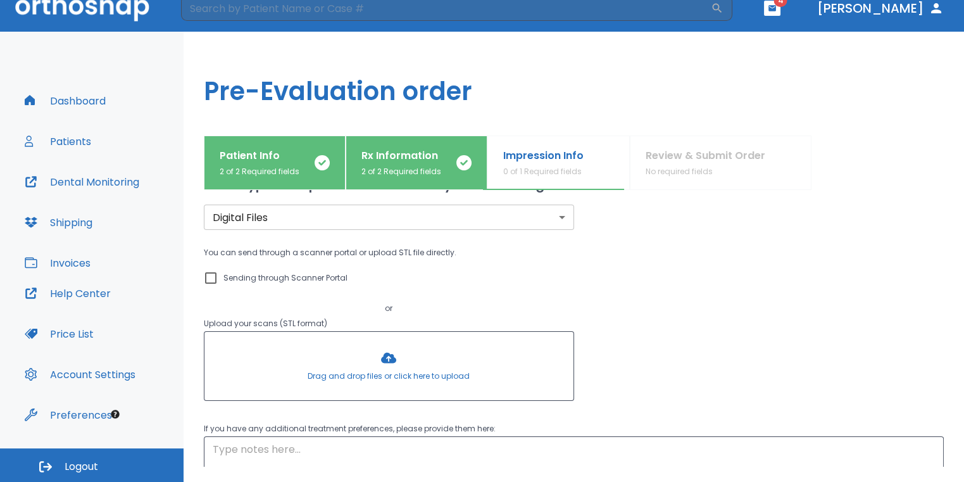
scroll to position [0, 0]
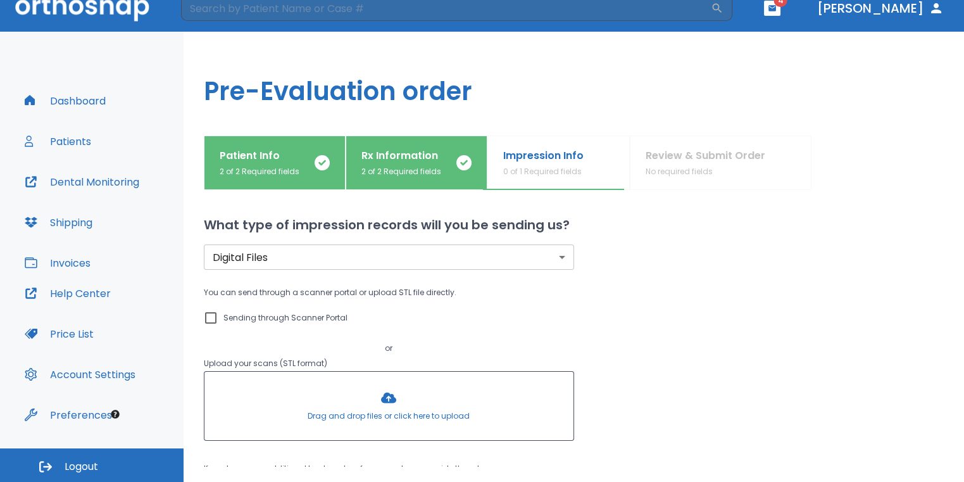
click at [213, 316] on input "Sending through Scanner Portal" at bounding box center [210, 317] width 15 height 15
checkbox input "true"
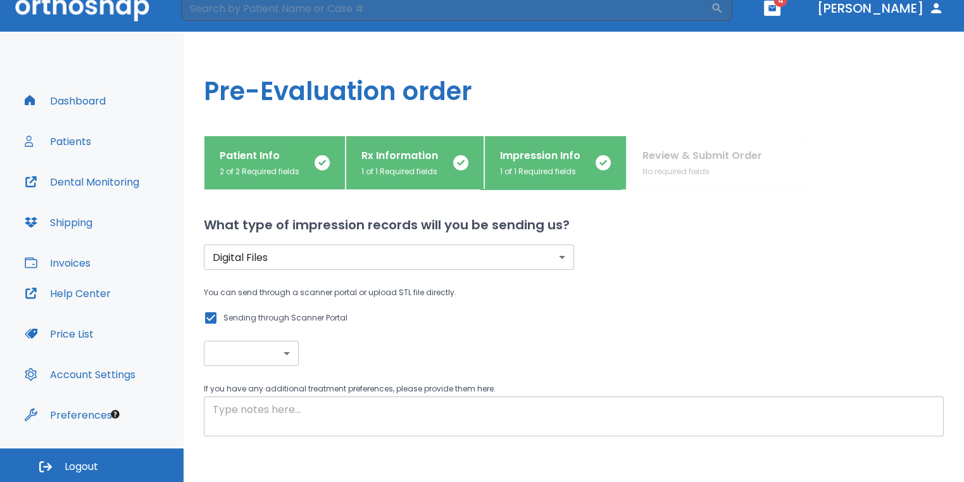
scroll to position [75, 0]
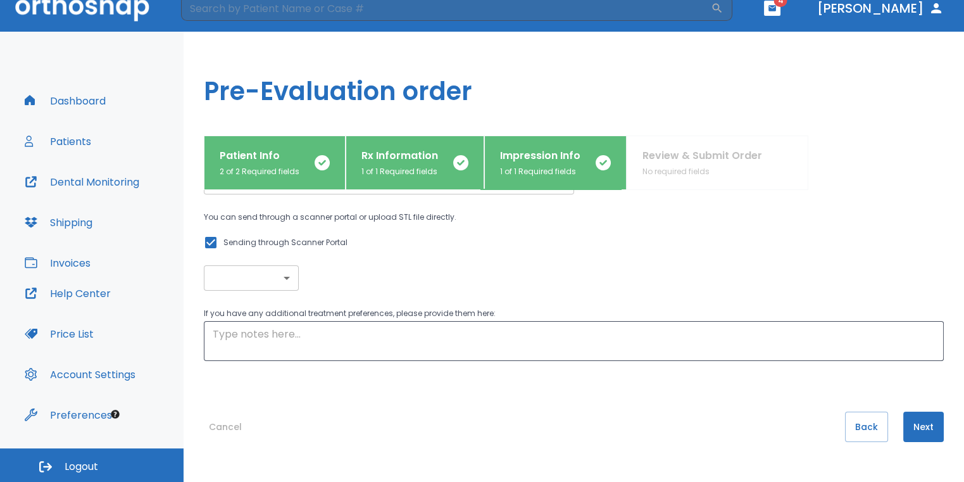
click at [492, 312] on p "If you have any additional treatment preferences, please provide them here:" at bounding box center [574, 313] width 740 height 15
click at [447, 346] on textarea at bounding box center [574, 341] width 722 height 29
click at [516, 354] on textarea "pt has crown" at bounding box center [574, 341] width 722 height 29
type textarea "pt has crown on #2,3,19"
click at [918, 417] on button "Next" at bounding box center [924, 427] width 41 height 30
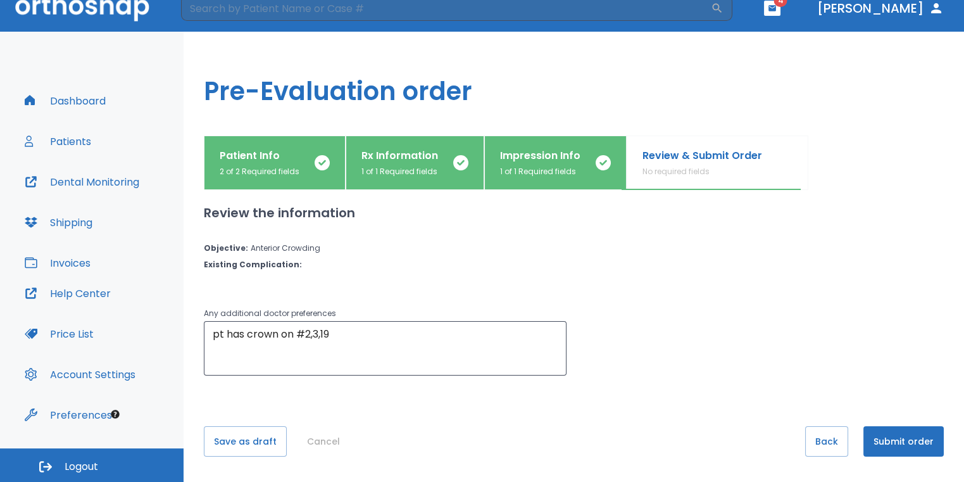
scroll to position [0, 0]
click at [914, 432] on button "Submit order" at bounding box center [904, 443] width 80 height 30
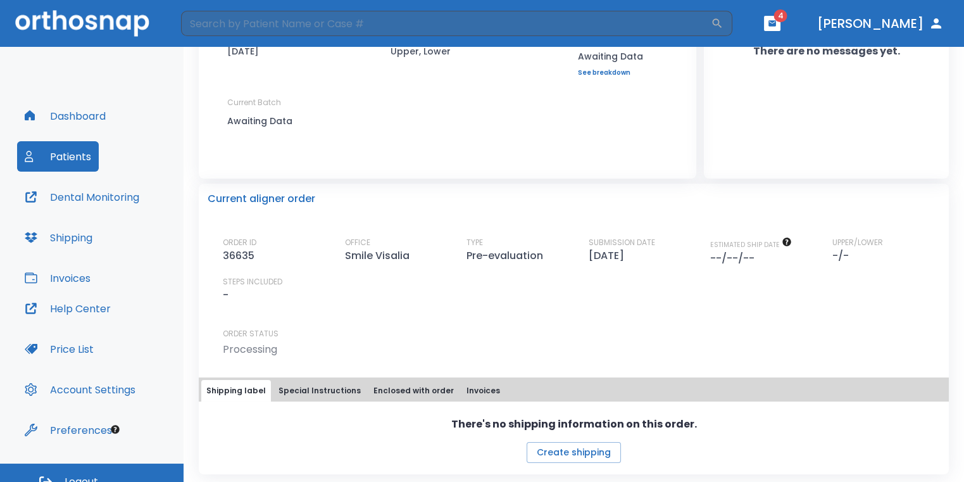
scroll to position [125, 0]
